Goal: Transaction & Acquisition: Purchase product/service

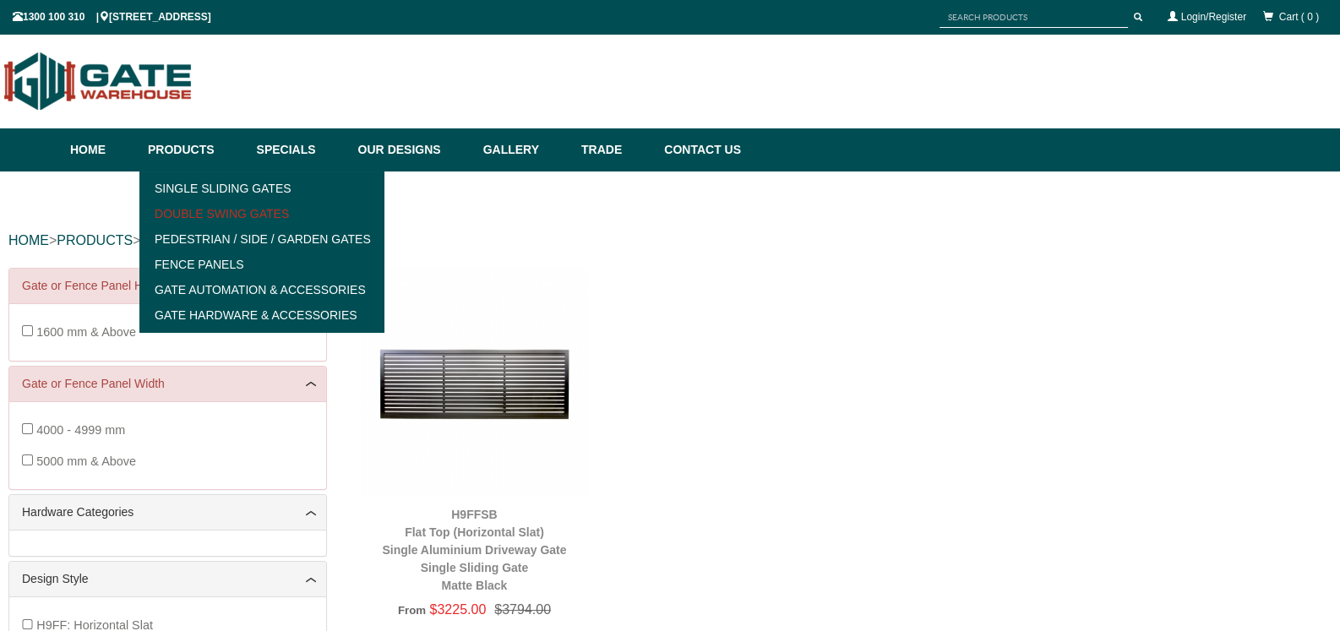
click at [207, 206] on link "Double Swing Gates" at bounding box center [261, 213] width 234 height 25
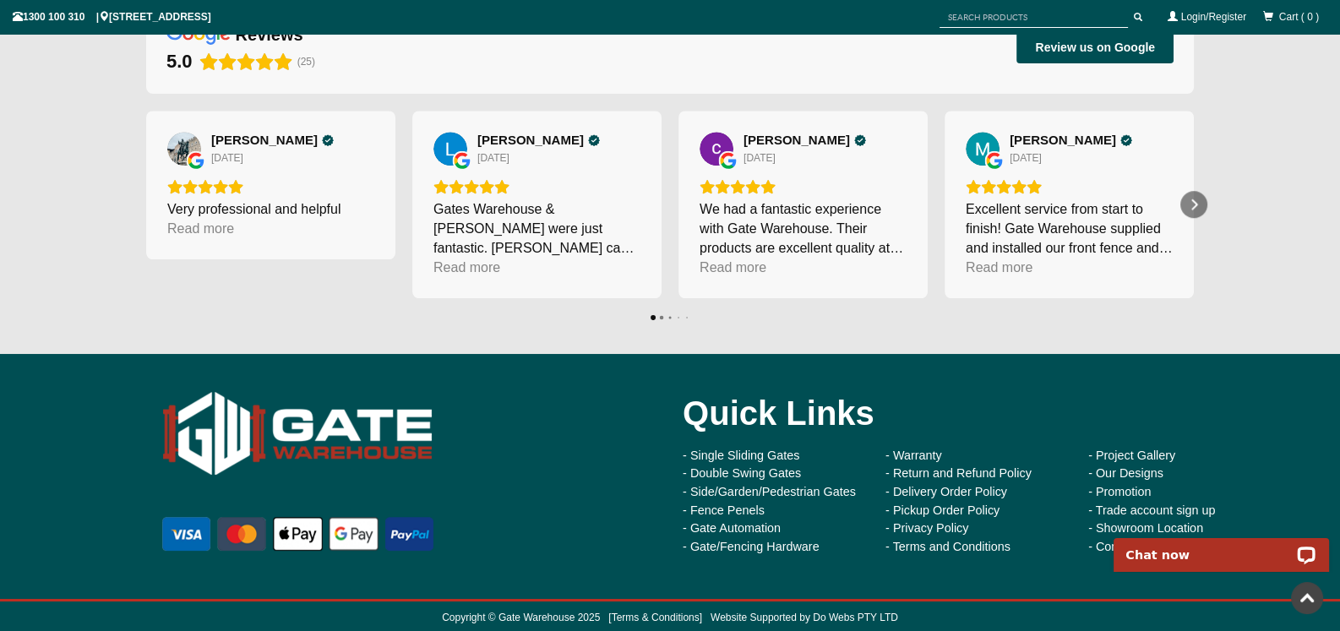
scroll to position [1578, 0]
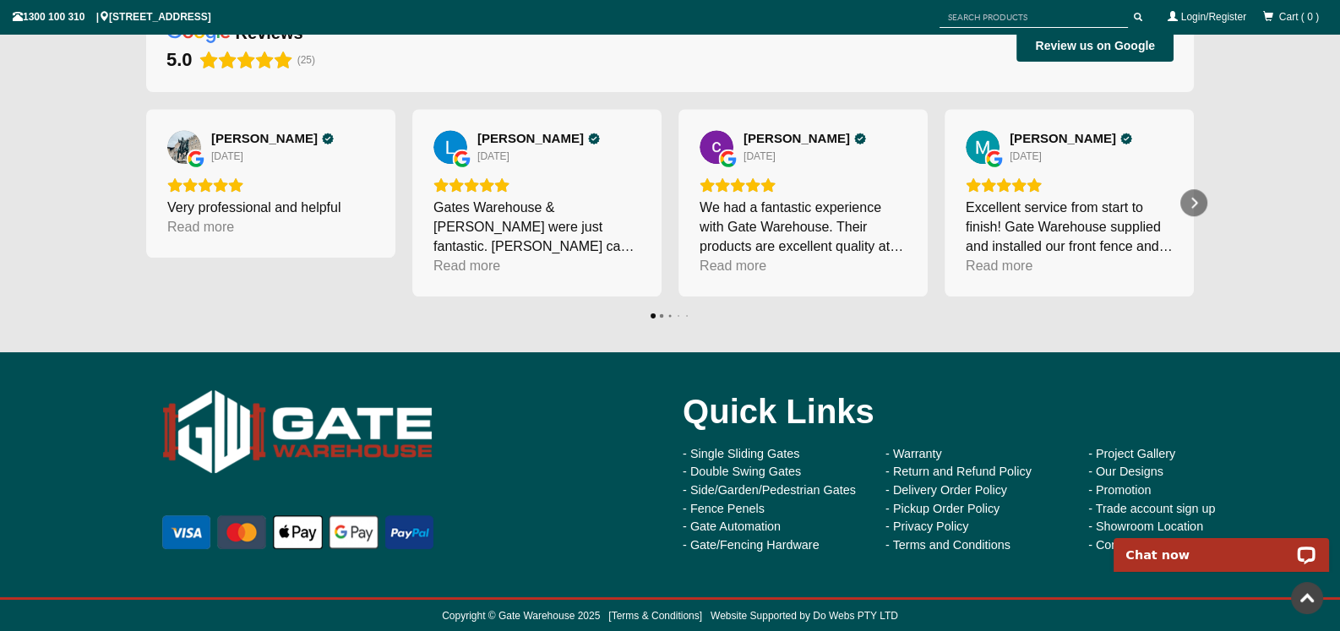
click at [1303, 597] on link at bounding box center [1307, 598] width 32 height 32
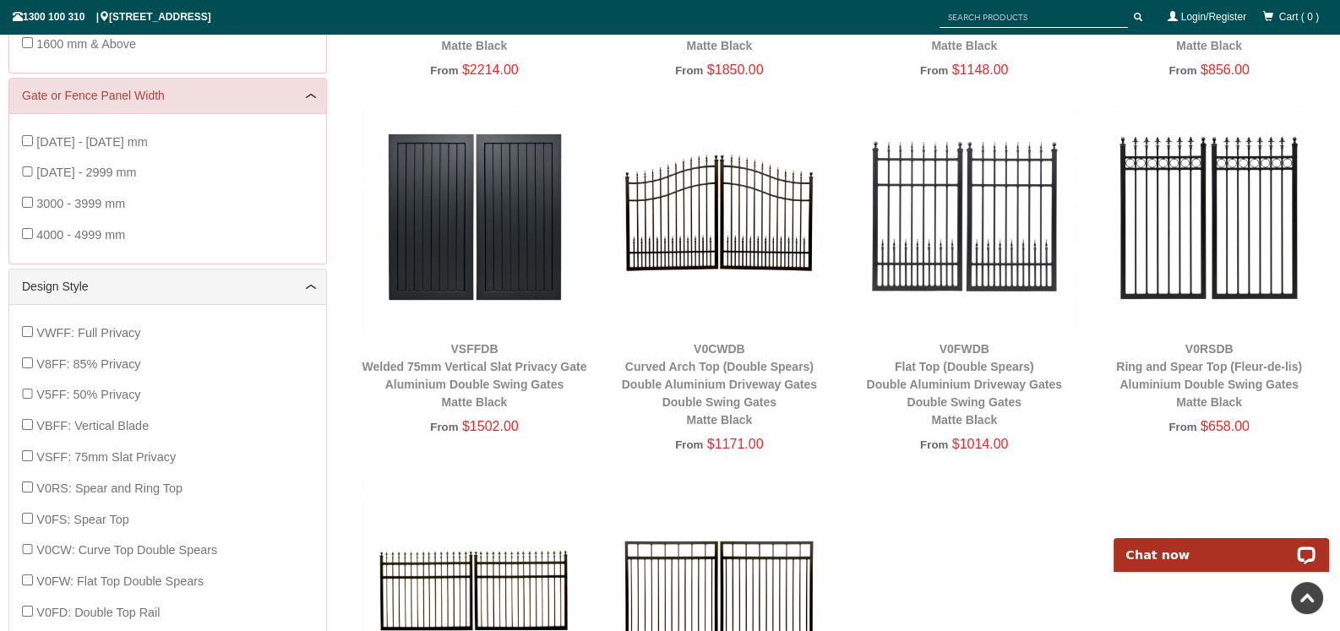
scroll to position [570, 0]
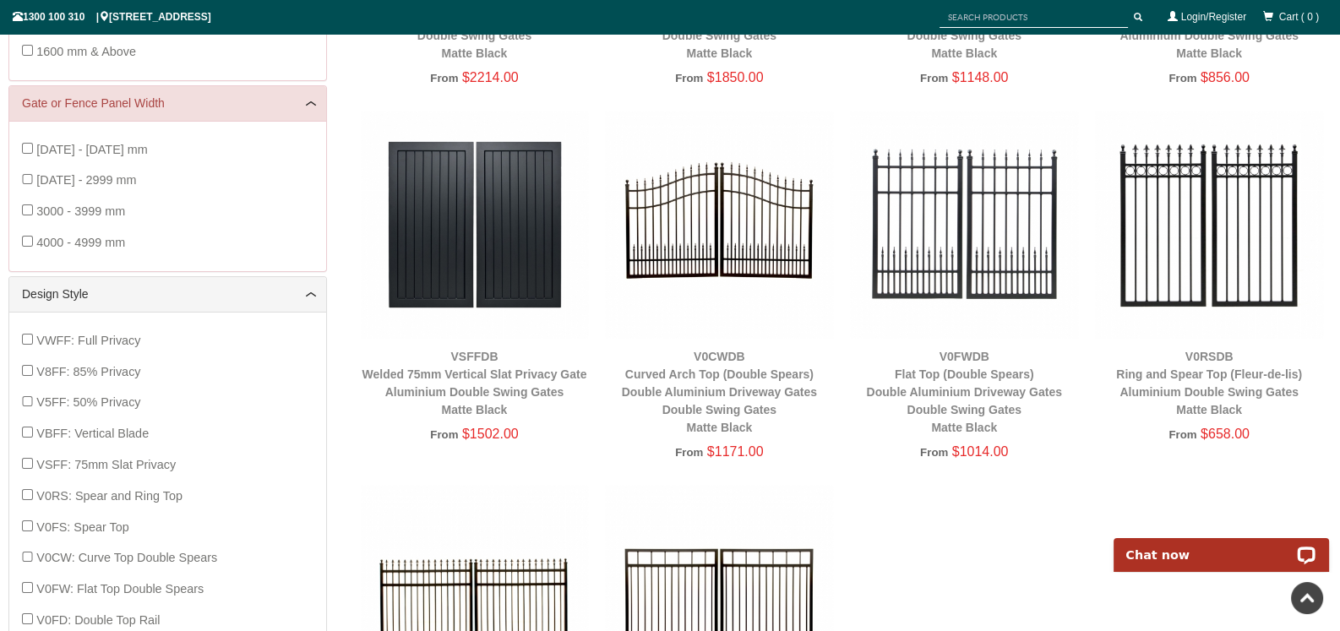
click at [488, 281] on img at bounding box center [475, 225] width 228 height 228
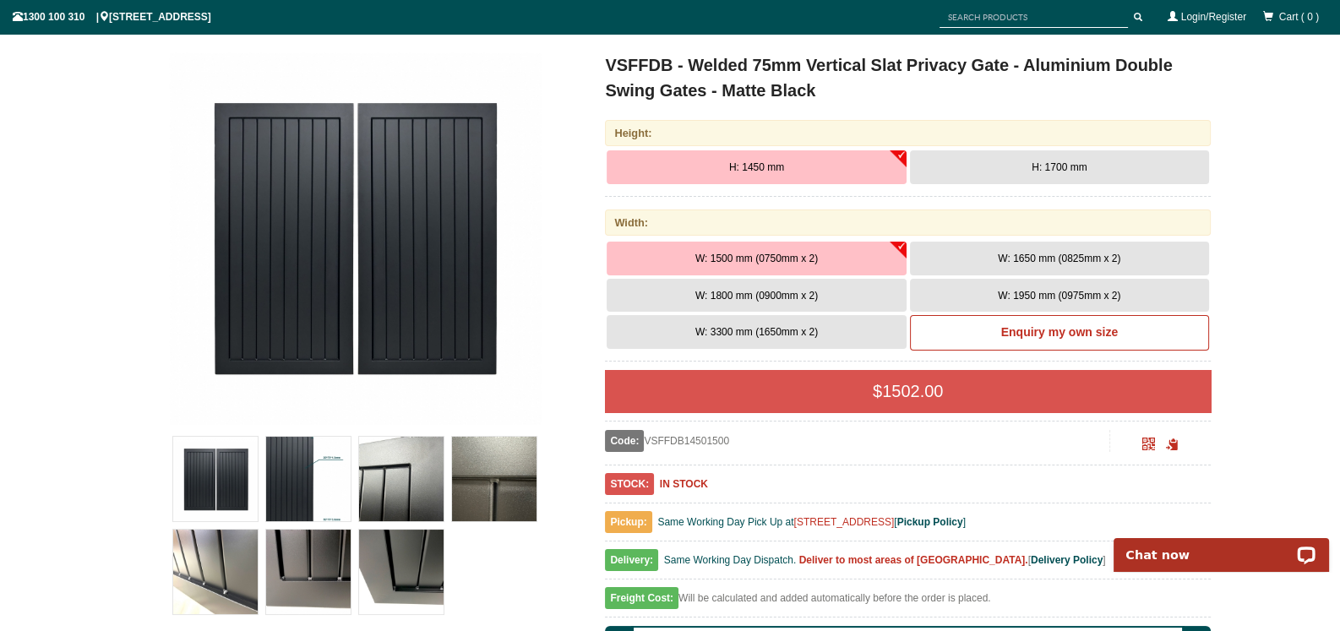
scroll to position [206, 0]
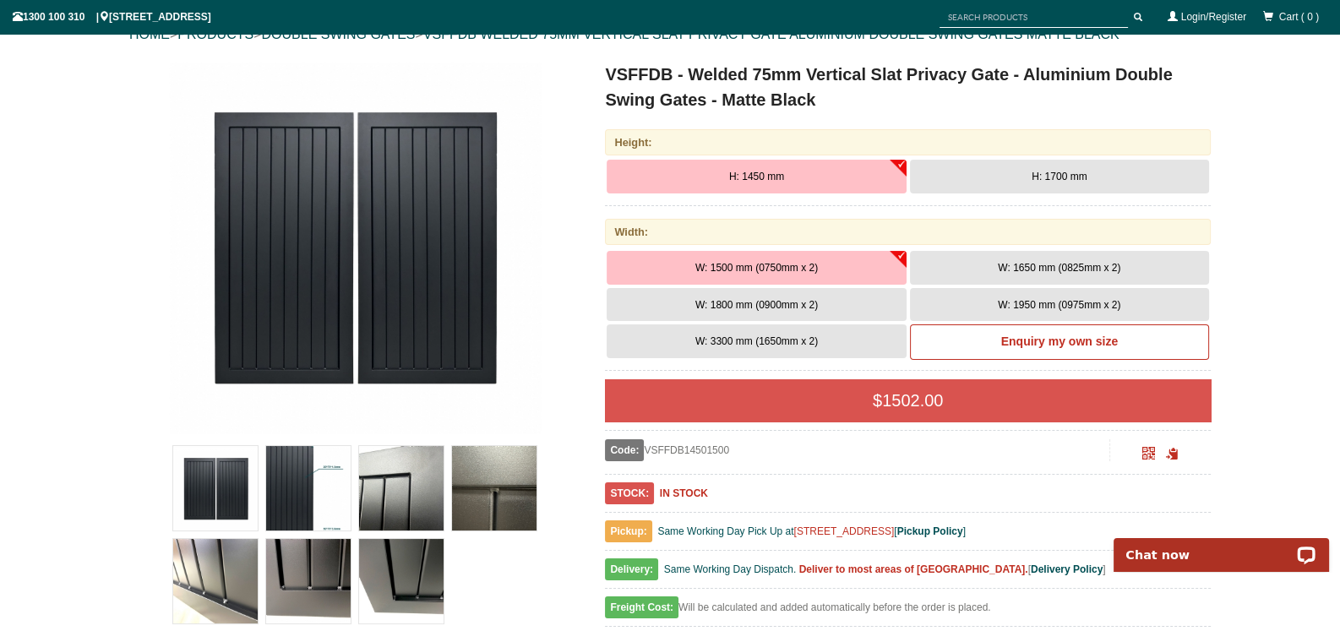
click at [845, 305] on button "W: 1800 mm (0900mm x 2)" at bounding box center [756, 305] width 299 height 34
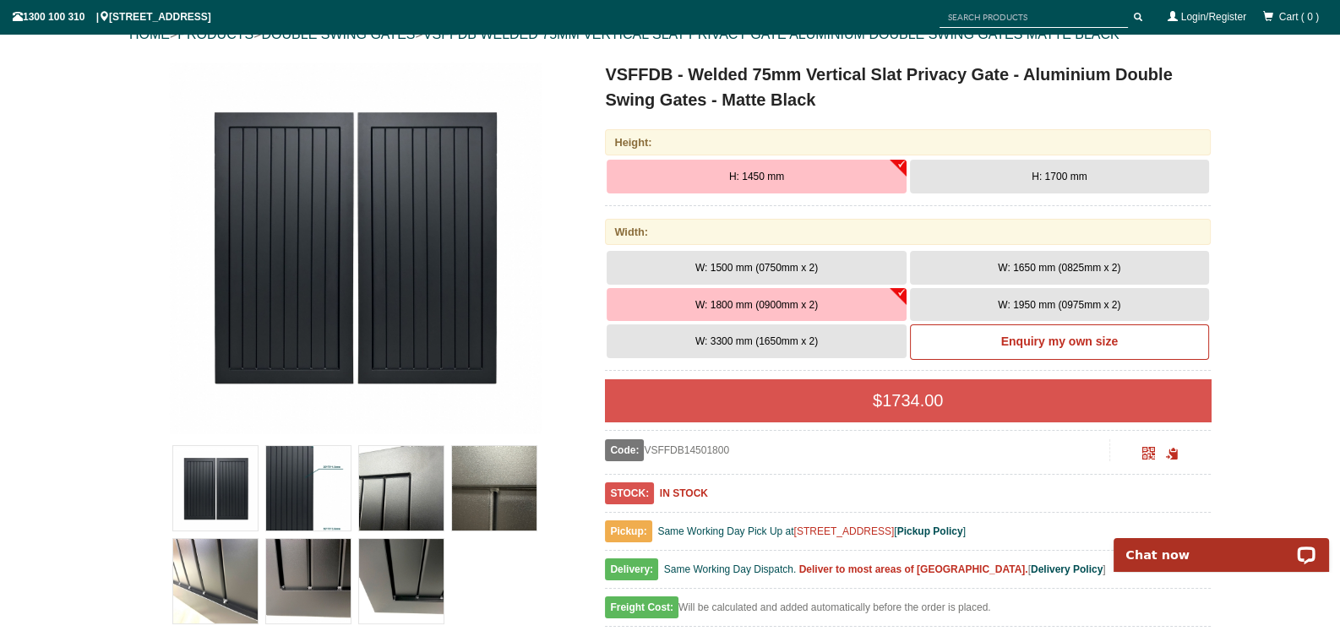
click at [1065, 172] on span "H: 1700 mm" at bounding box center [1059, 177] width 55 height 12
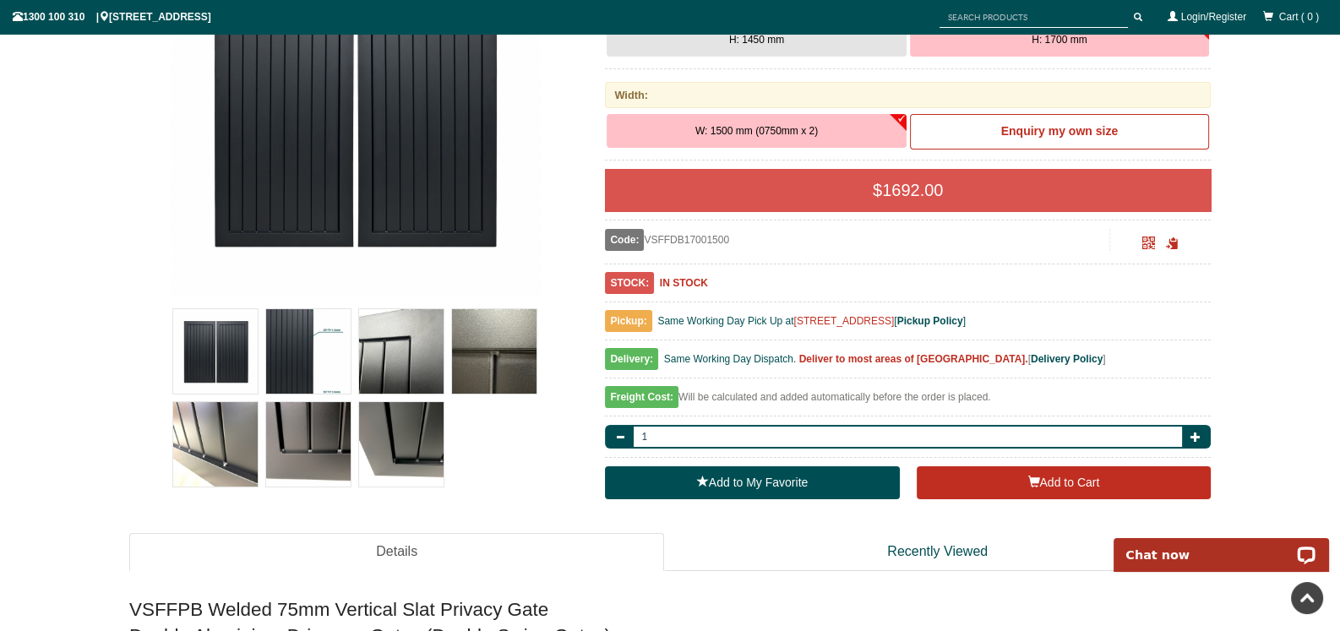
scroll to position [334, 0]
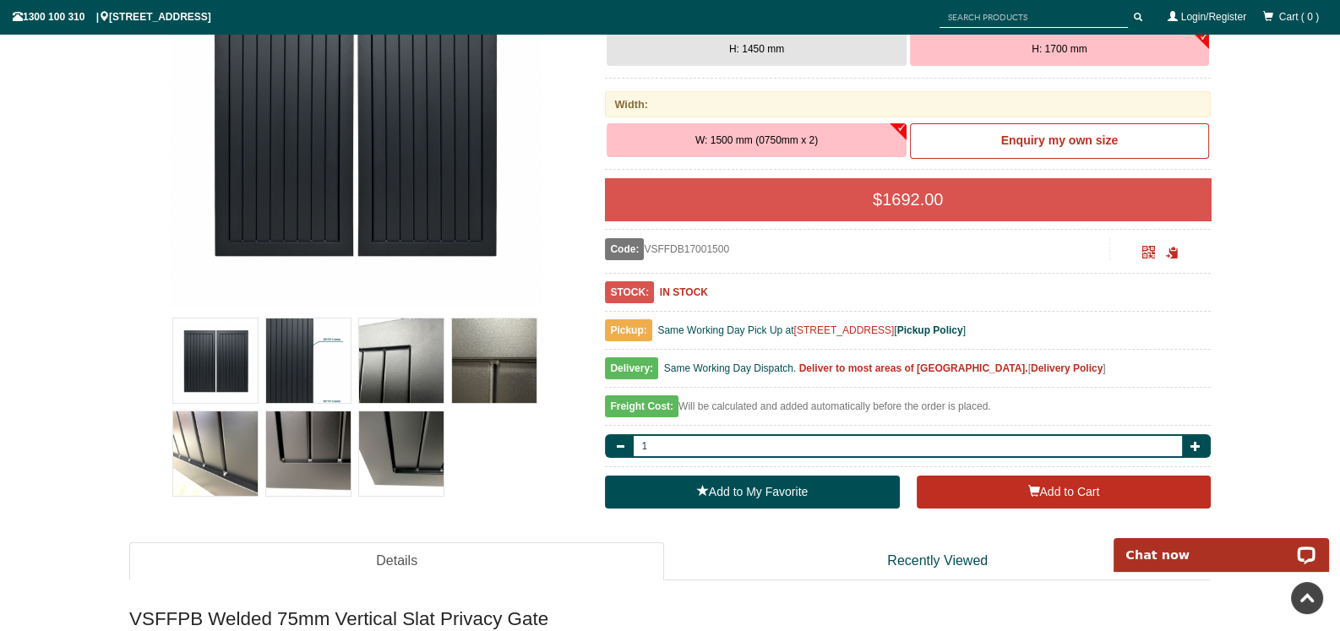
click at [1061, 372] on b "Delivery Policy" at bounding box center [1067, 368] width 72 height 12
